Goal: Transaction & Acquisition: Purchase product/service

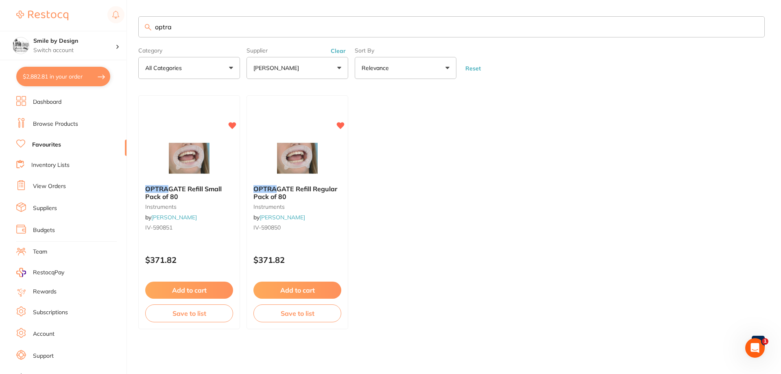
click at [76, 80] on button "$2,882.81 in your order" at bounding box center [63, 77] width 94 height 20
checkbox input "true"
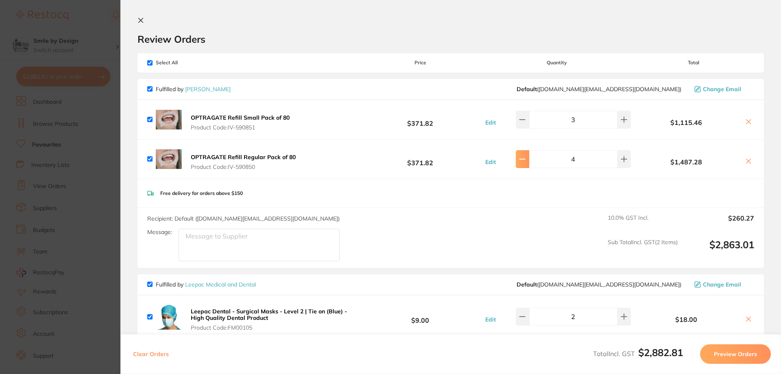
click at [525, 123] on icon at bounding box center [522, 119] width 7 height 7
type input "1"
click at [528, 123] on button at bounding box center [521, 120] width 13 height 18
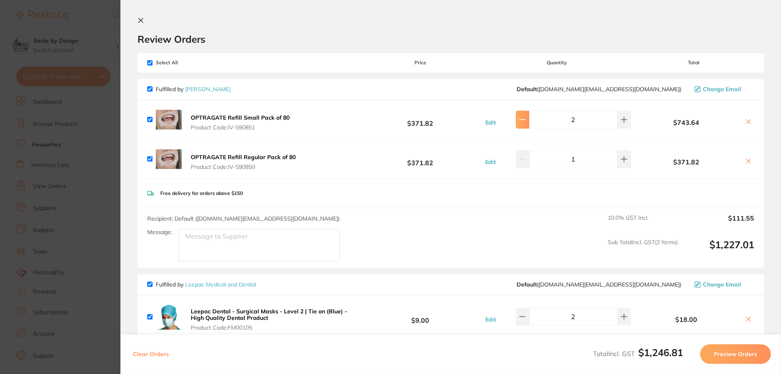
click at [528, 123] on button at bounding box center [521, 120] width 13 height 18
type input "1"
click at [386, 229] on div "Recipient: Default ( [DOMAIN_NAME][EMAIL_ADDRESS][DOMAIN_NAME] ) Message: 10.0 …" at bounding box center [450, 238] width 626 height 60
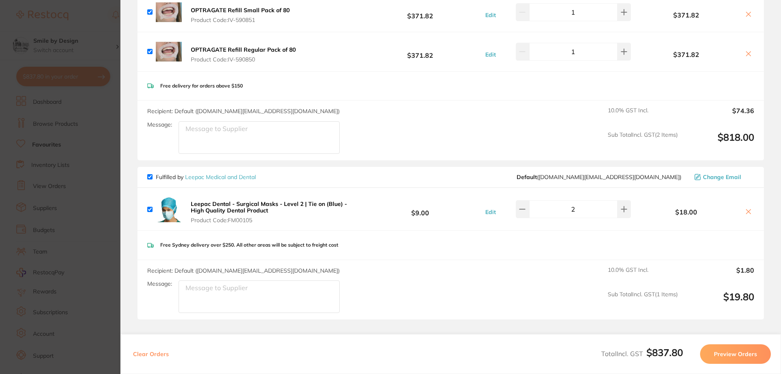
scroll to position [122, 0]
